Goal: Task Accomplishment & Management: Manage account settings

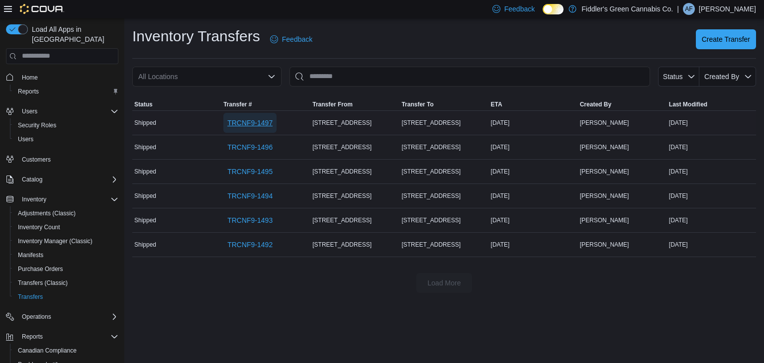
click at [272, 125] on span "TRCNF9-1497" at bounding box center [249, 123] width 45 height 10
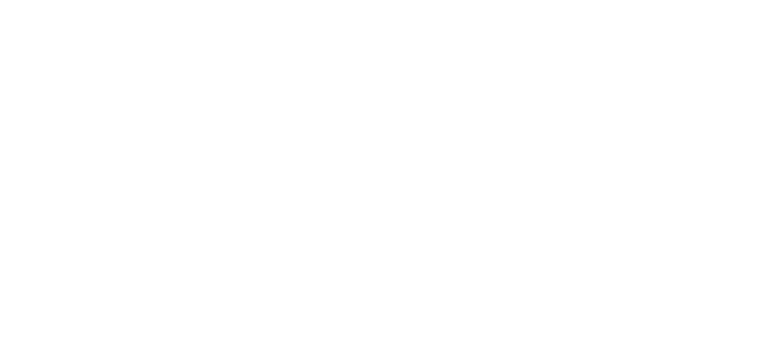
click at [143, 4] on html at bounding box center [382, 2] width 764 height 4
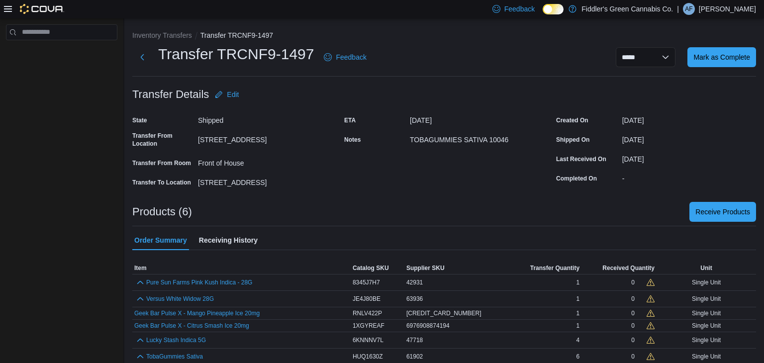
click at [366, 166] on div "ETA August 17, 2025 Notes TOBAGUMMIES SATIVA 10046" at bounding box center [444, 151] width 200 height 78
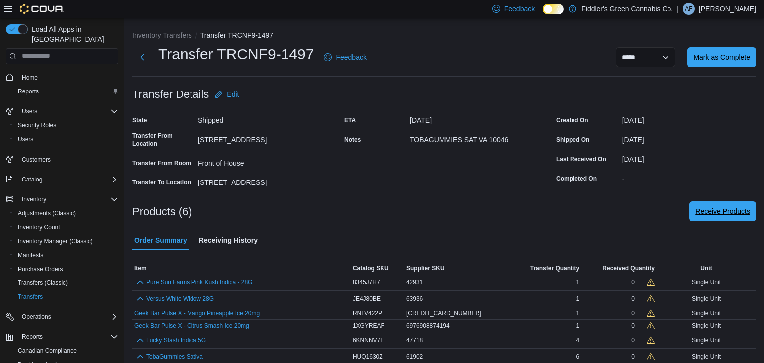
click at [713, 218] on span "Receive Products" at bounding box center [722, 211] width 55 height 20
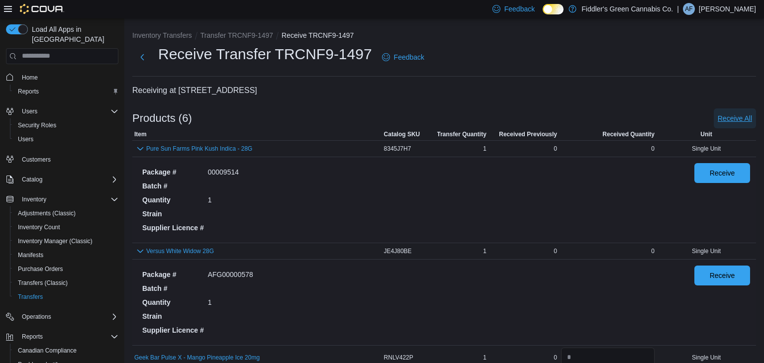
click at [735, 113] on span "Receive All" at bounding box center [735, 118] width 34 height 10
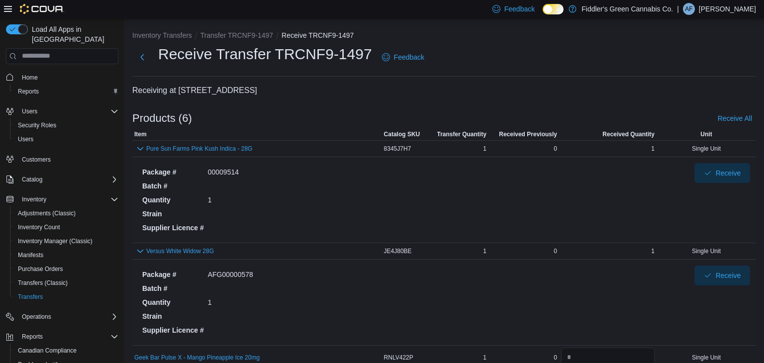
click at [523, 42] on div "Inventory Transfers Transfer TRCNF9-1497 Receive TRCNF9-1497 Receive Transfer T…" at bounding box center [444, 329] width 624 height 599
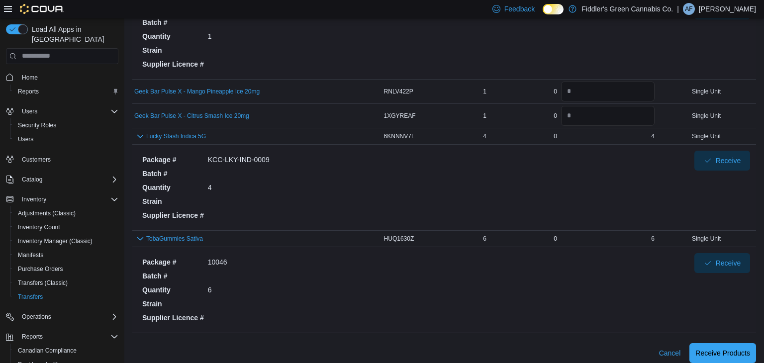
scroll to position [273, 0]
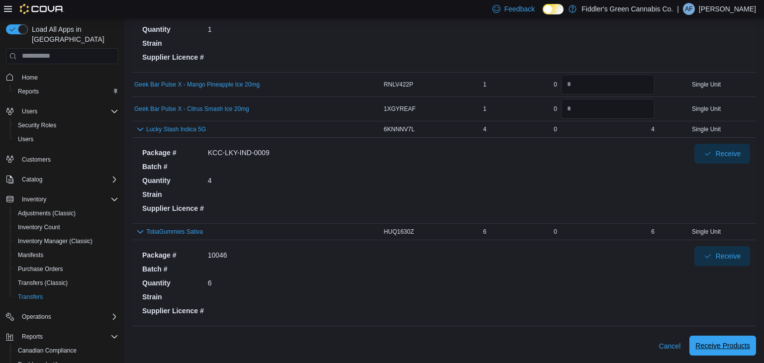
click at [735, 350] on span "Receive Products" at bounding box center [722, 346] width 55 height 20
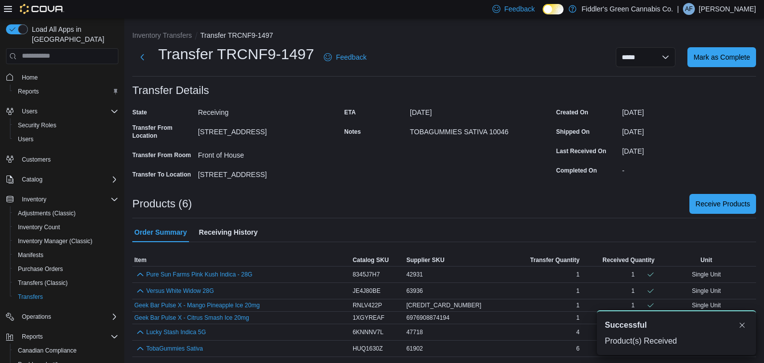
scroll to position [1, 0]
click at [740, 321] on button "Dismiss toast" at bounding box center [742, 325] width 12 height 12
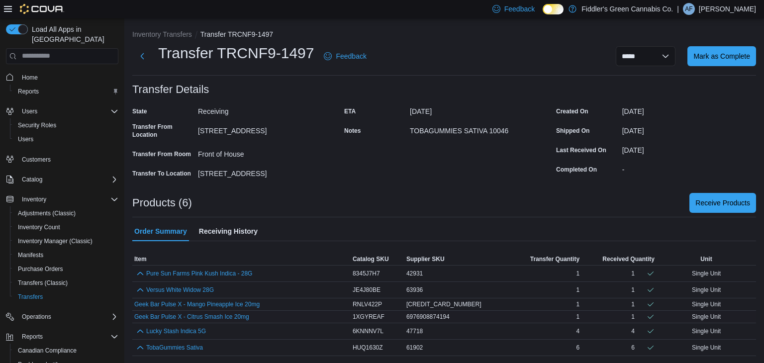
click at [537, 312] on div "1" at bounding box center [546, 317] width 72 height 12
click at [735, 48] on span "Mark as Complete" at bounding box center [721, 56] width 57 height 20
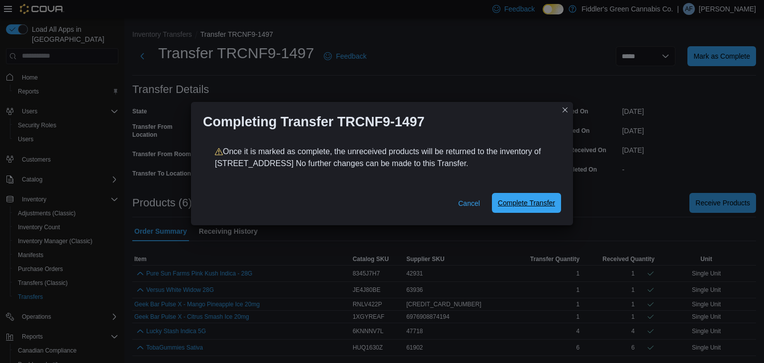
click at [536, 198] on span "Complete Transfer" at bounding box center [526, 203] width 57 height 10
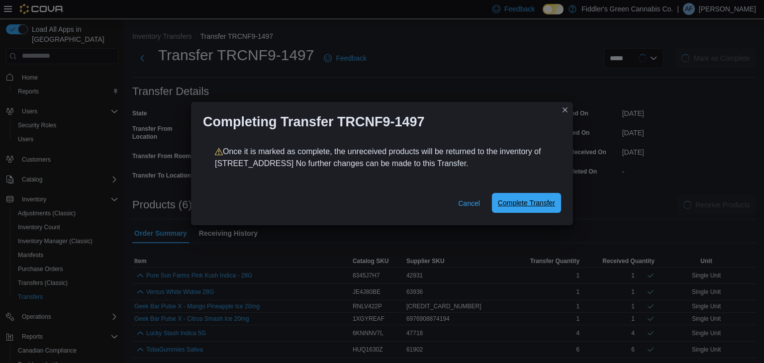
scroll to position [3, 0]
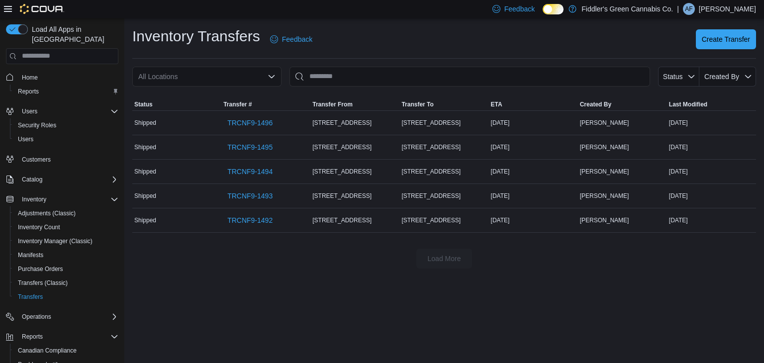
click at [410, 45] on div "Inventory Transfers Feedback Create Transfer" at bounding box center [444, 39] width 624 height 26
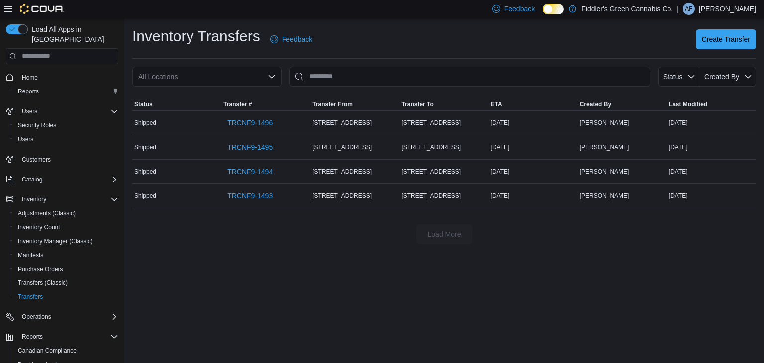
click at [282, 303] on div "Inventory Transfers Feedback Create Transfer All Locations Status Created By So…" at bounding box center [444, 190] width 640 height 345
click at [263, 127] on span "TRCNF9-1496" at bounding box center [249, 123] width 45 height 10
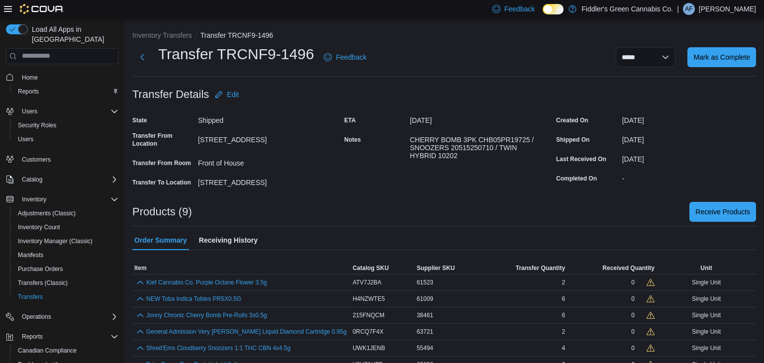
click at [332, 142] on div "State Shipped Transfer From Location [STREET_ADDRESS] Transfer From Room Front …" at bounding box center [444, 151] width 624 height 78
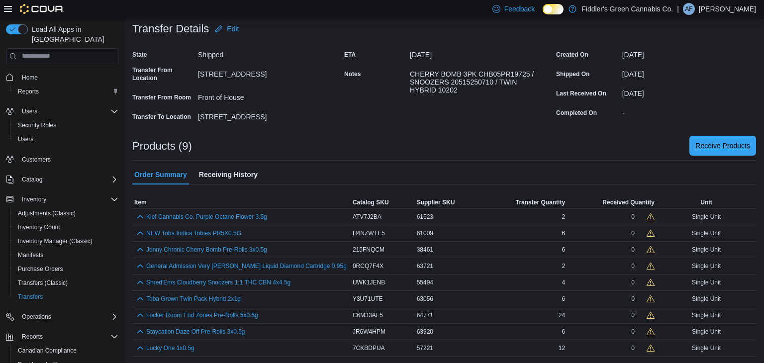
click at [726, 143] on span "Receive Products" at bounding box center [722, 146] width 55 height 10
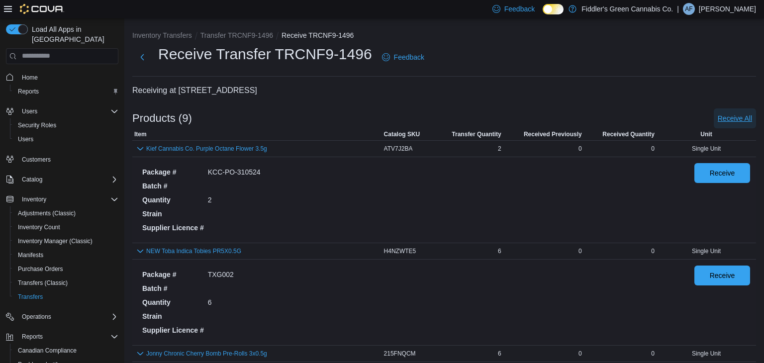
click at [732, 126] on span "Receive All" at bounding box center [735, 118] width 34 height 20
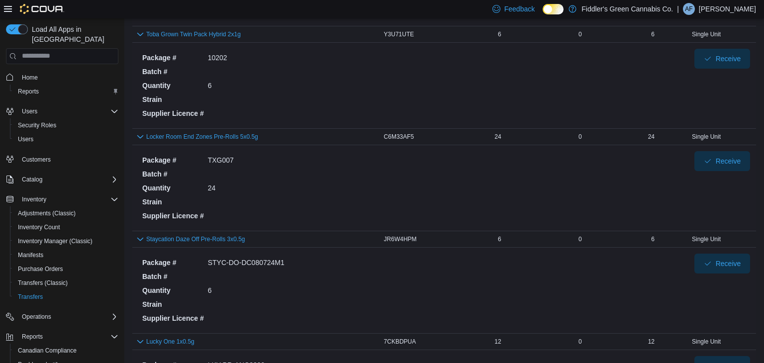
scroll to position [736, 0]
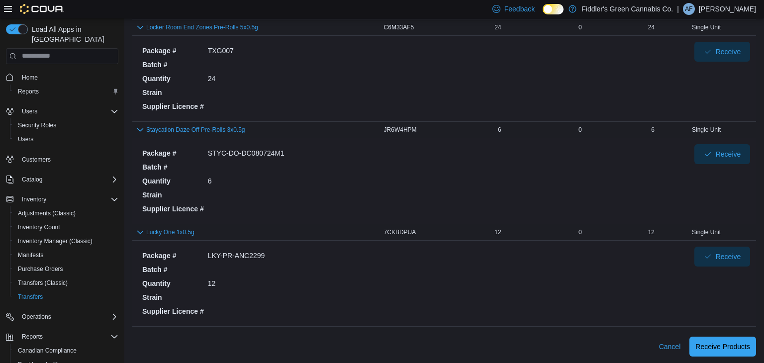
click at [470, 295] on div "Package # LKY-PR-ANC2299 Batch # Quantity 12 Strain Supplier Licence #" at bounding box center [410, 284] width 544 height 74
click at [726, 341] on span "Receive Products" at bounding box center [722, 346] width 55 height 10
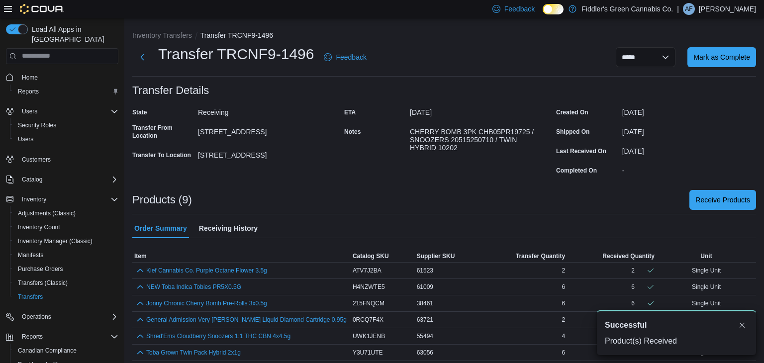
scroll to position [54, 0]
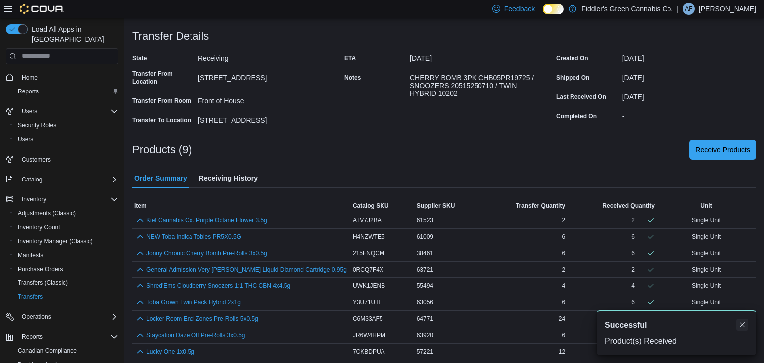
click at [743, 324] on button "Dismiss toast" at bounding box center [742, 325] width 12 height 12
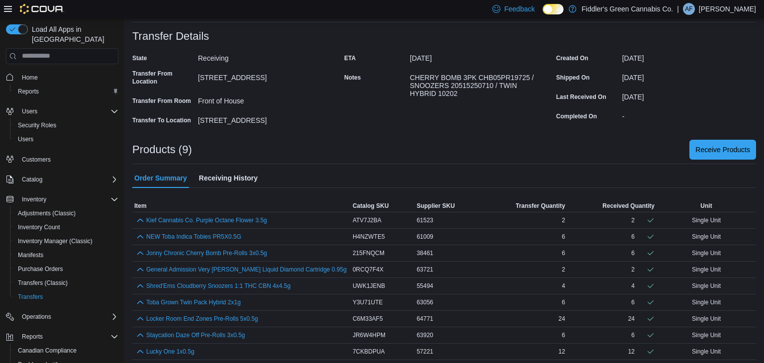
click at [545, 277] on td "Transfer Quantity 4" at bounding box center [524, 285] width 85 height 16
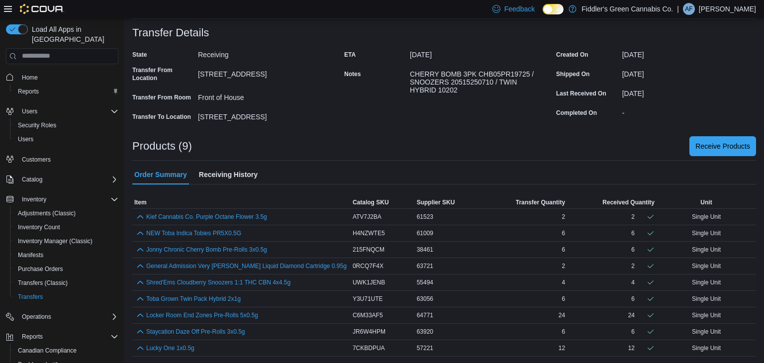
scroll to position [0, 0]
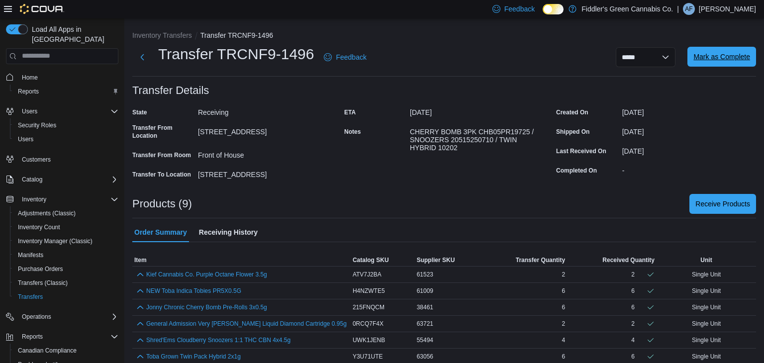
click at [708, 59] on span "Mark as Complete" at bounding box center [721, 57] width 57 height 10
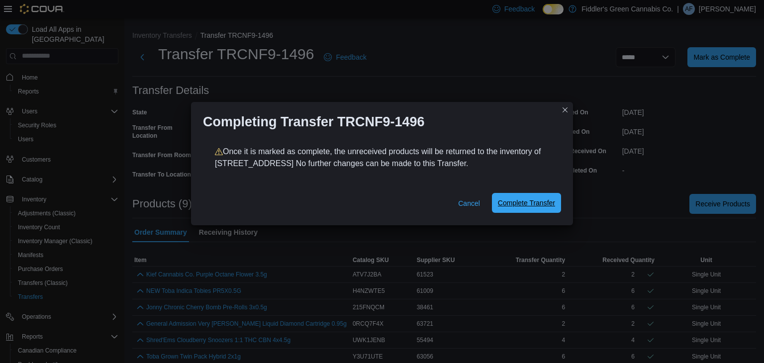
click at [521, 202] on span "Complete Transfer" at bounding box center [526, 203] width 57 height 10
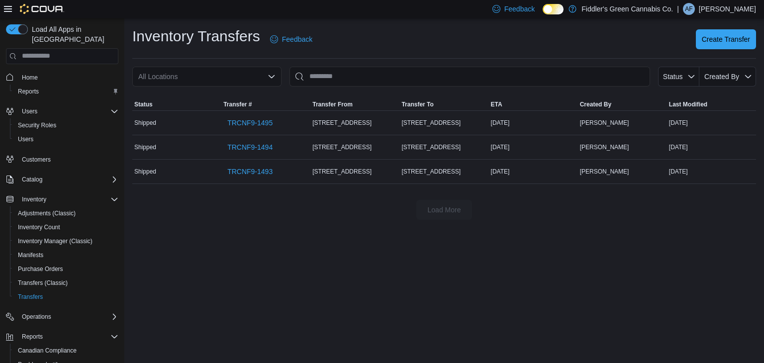
click at [406, 23] on div "Inventory Transfers Feedback Create Transfer All Locations Status Created By So…" at bounding box center [444, 122] width 640 height 209
click at [333, 275] on div "Inventory Transfers Feedback Create Transfer All Locations Status Created By So…" at bounding box center [444, 190] width 640 height 345
